Goal: Answer question/provide support

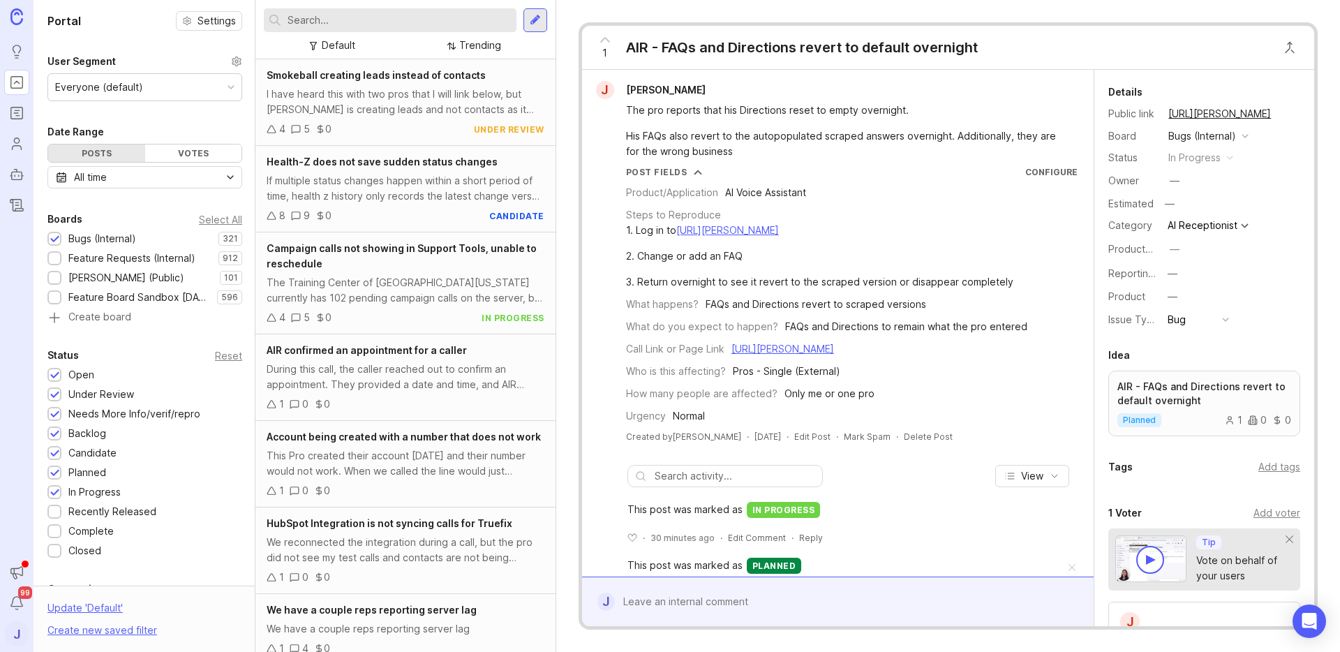
scroll to position [72, 0]
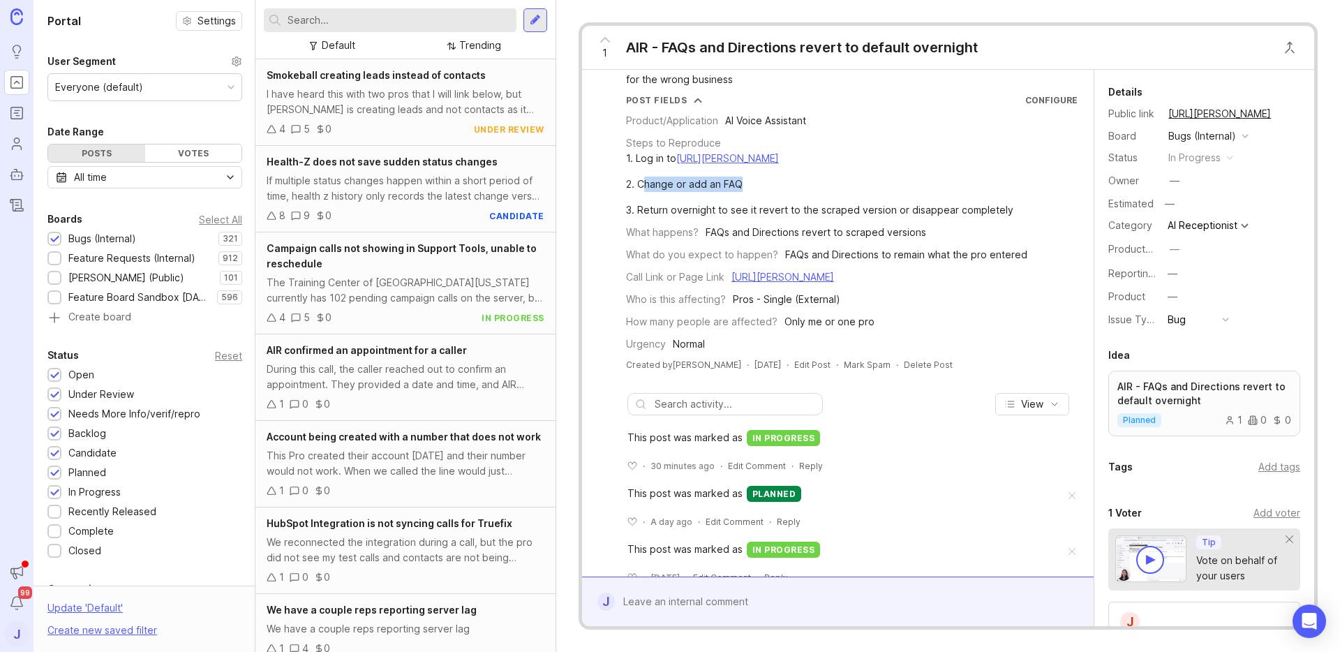
drag, startPoint x: 749, startPoint y: 183, endPoint x: 647, endPoint y: 184, distance: 101.9
click at [647, 184] on div "2. Change or add an FAQ" at bounding box center [819, 184] width 387 height 15
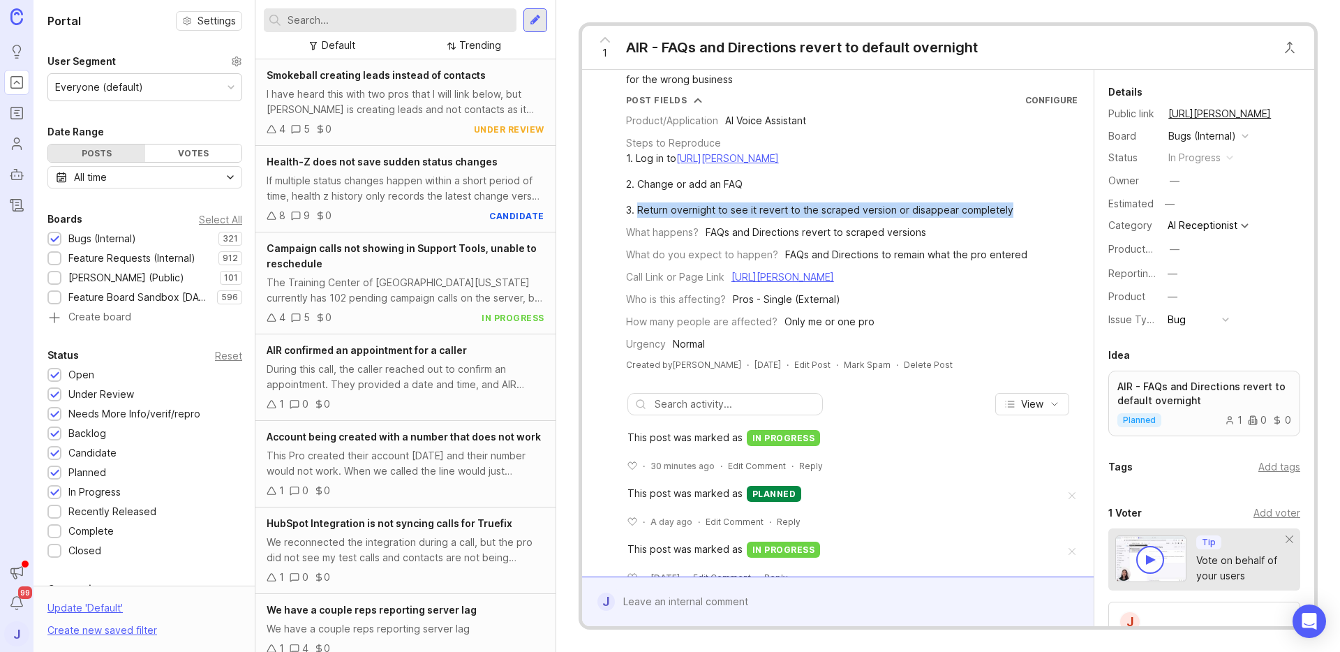
drag, startPoint x: 637, startPoint y: 209, endPoint x: 1007, endPoint y: 209, distance: 369.9
click at [1007, 209] on div "Steps to Reproduce 1. Log in to [URL][PERSON_NAME] 2. Change or add an FAQ 3. R…" at bounding box center [852, 176] width 452 height 82
click at [1009, 209] on div "Steps to Reproduce 1. Log in to [URL][PERSON_NAME] 2. Change or add an FAQ 3. R…" at bounding box center [852, 176] width 452 height 82
drag, startPoint x: 1009, startPoint y: 209, endPoint x: 637, endPoint y: 209, distance: 372.0
click at [637, 209] on div "Steps to Reproduce 1. Log in to [URL][PERSON_NAME] 2. Change or add an FAQ 3. R…" at bounding box center [852, 176] width 452 height 82
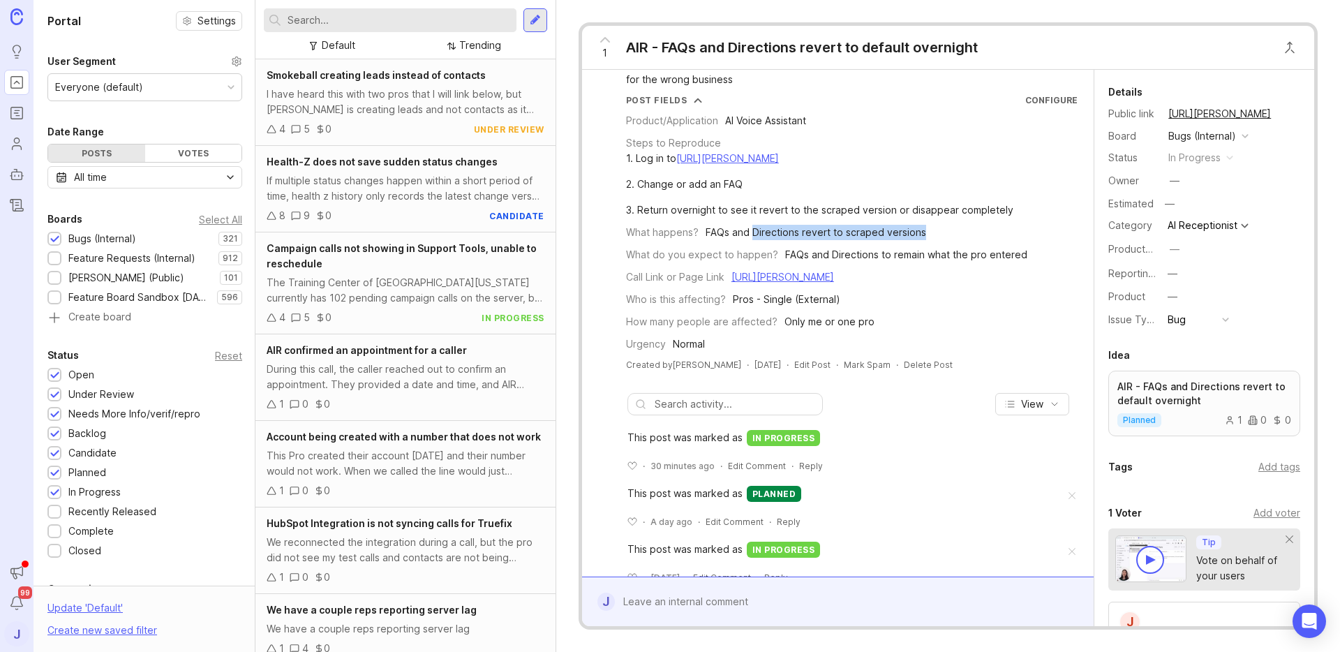
drag, startPoint x: 752, startPoint y: 231, endPoint x: 925, endPoint y: 234, distance: 172.4
click at [925, 234] on div "What happens? FAQs and Directions revert to scraped versions" at bounding box center [852, 232] width 452 height 15
click at [935, 232] on div "What happens? FAQs and Directions revert to scraped versions" at bounding box center [852, 232] width 452 height 15
